Goal: Find contact information: Find contact information

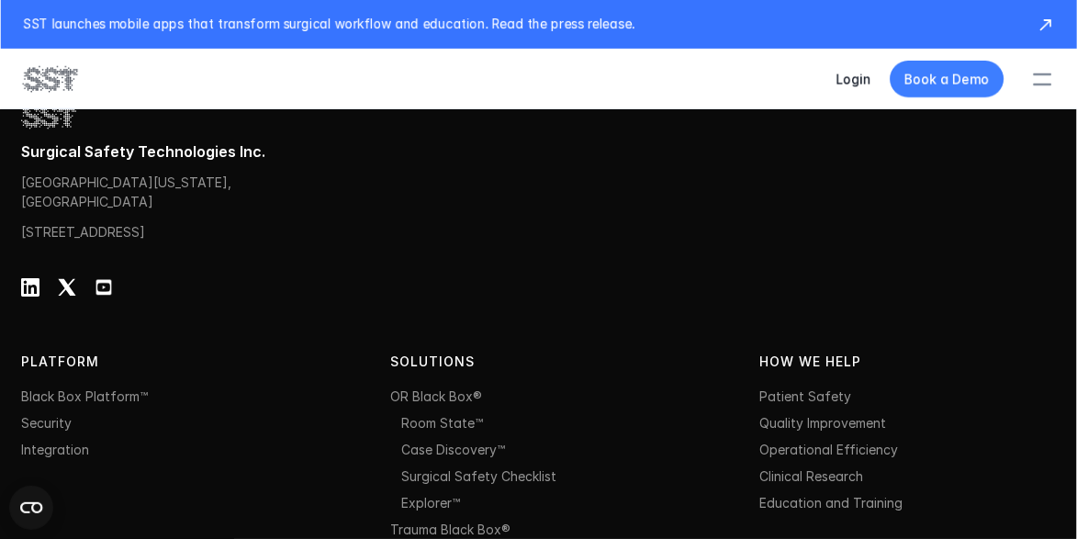
scroll to position [6521, 0]
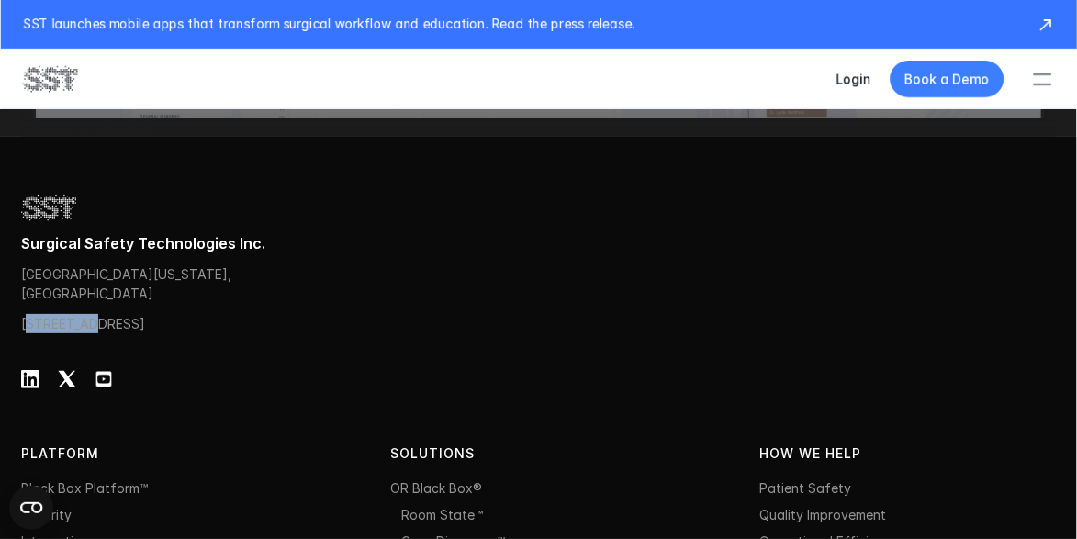
drag, startPoint x: 25, startPoint y: 321, endPoint x: 88, endPoint y: 321, distance: 63.4
click at [88, 321] on p "[STREET_ADDRESS]" at bounding box center [110, 323] width 178 height 19
click at [46, 322] on p "[STREET_ADDRESS]" at bounding box center [110, 323] width 178 height 19
drag, startPoint x: 21, startPoint y: 321, endPoint x: 94, endPoint y: 321, distance: 72.6
click at [94, 321] on p "[STREET_ADDRESS]" at bounding box center [110, 323] width 178 height 19
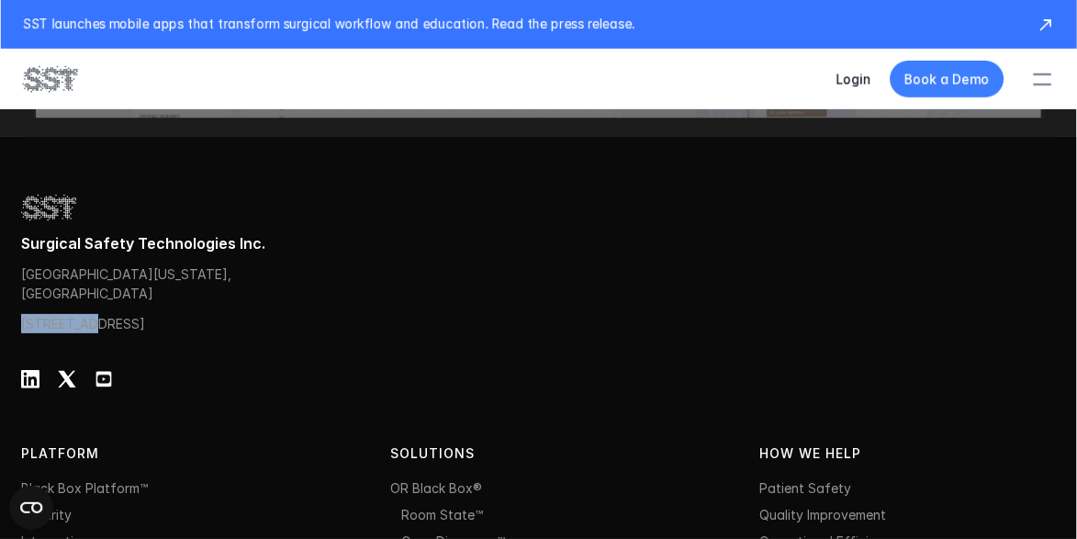
copy p "20 Queen S"
click at [225, 333] on div "Surgical Safety Technologies Inc. [STREET_ADDRESS][US_STATE] [STREET_ADDRESS]" at bounding box center [538, 262] width 1035 height 141
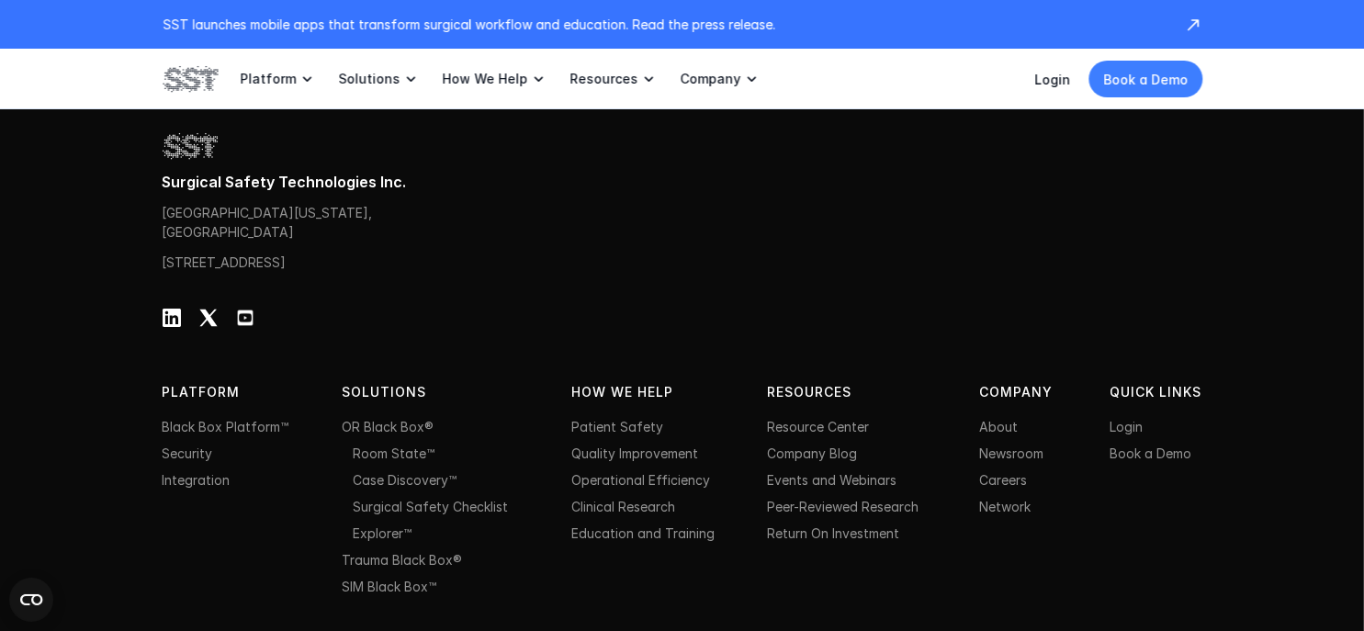
scroll to position [5939, 0]
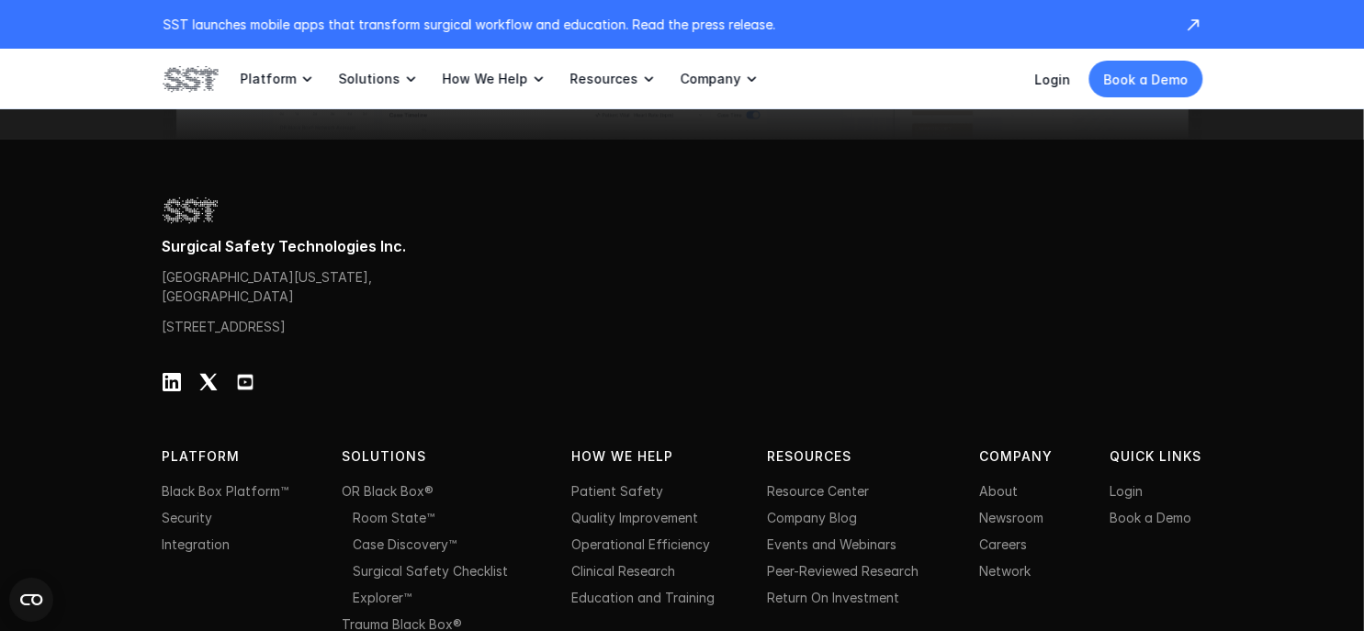
drag, startPoint x: 280, startPoint y: 349, endPoint x: 183, endPoint y: 325, distance: 100.2
click at [163, 330] on p "[STREET_ADDRESS]" at bounding box center [252, 326] width 178 height 19
copy p "[STREET_ADDRESS]"
